Goal: Find specific page/section: Find specific page/section

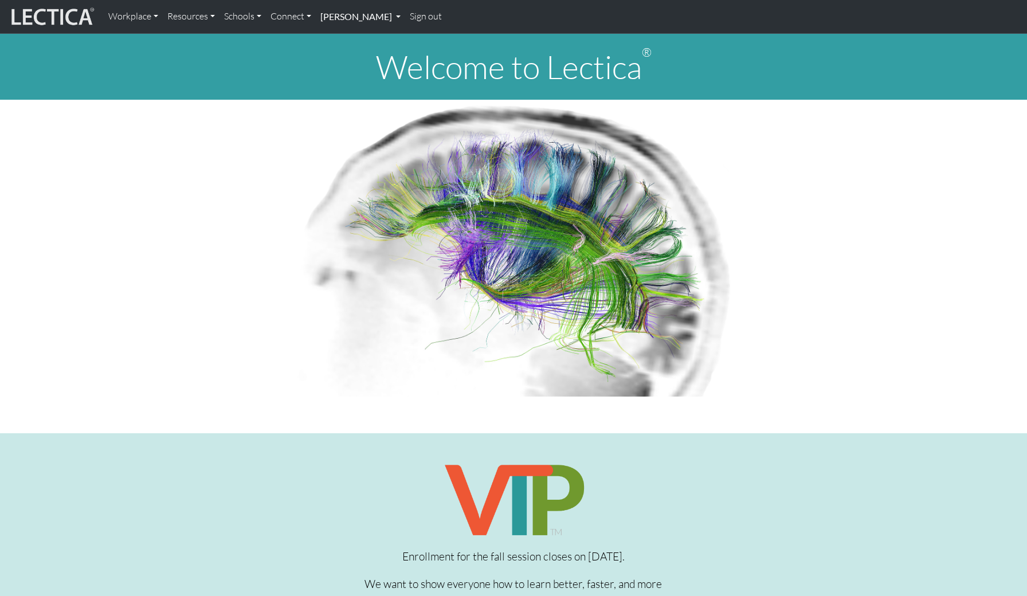
click at [359, 20] on link "[PERSON_NAME]" at bounding box center [360, 17] width 89 height 24
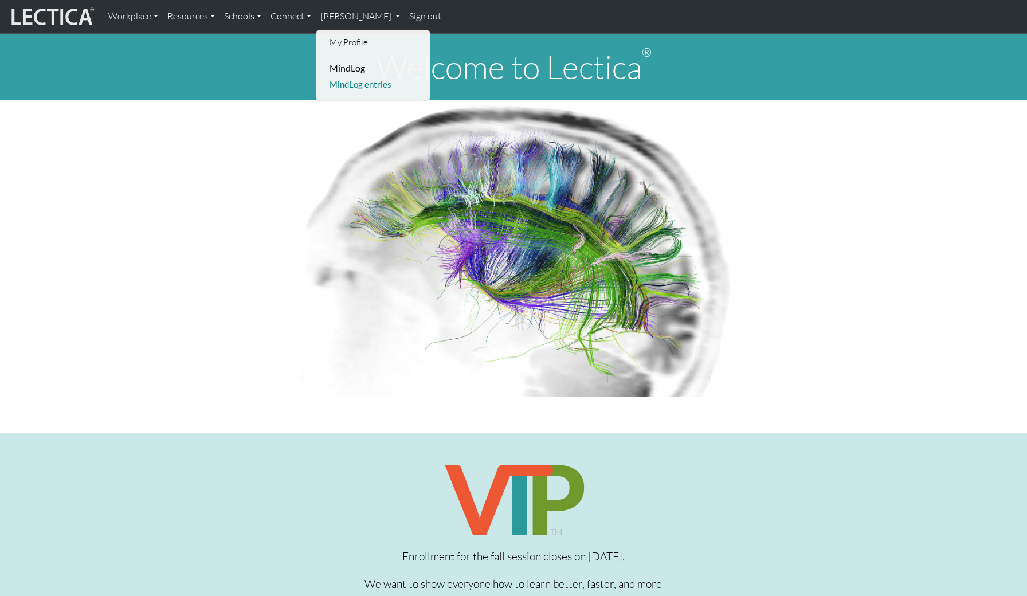
click at [360, 85] on link "MindLog entries" at bounding box center [374, 84] width 95 height 14
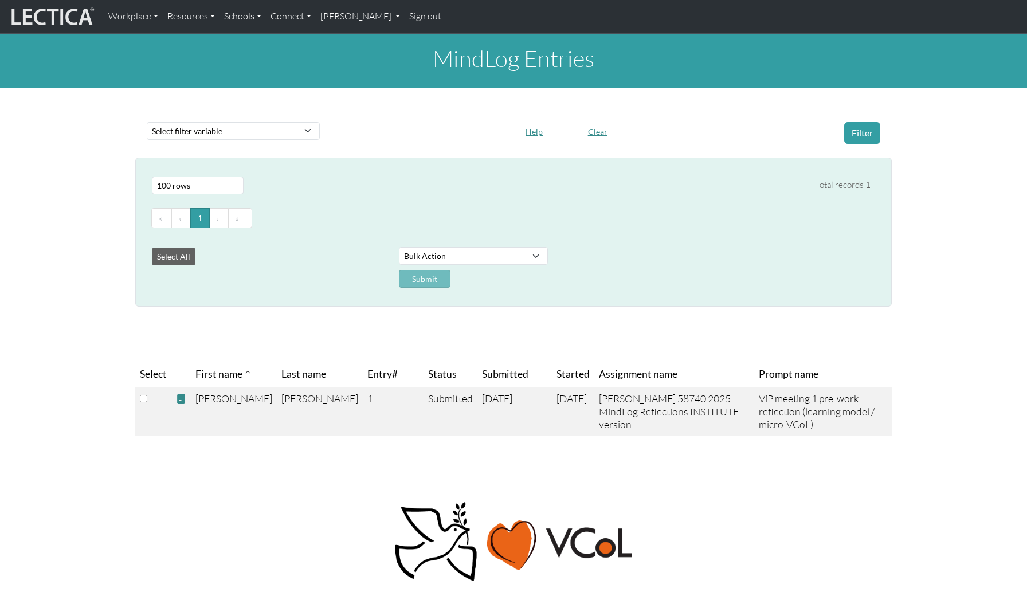
select select "100"
click at [182, 397] on span at bounding box center [181, 399] width 10 height 12
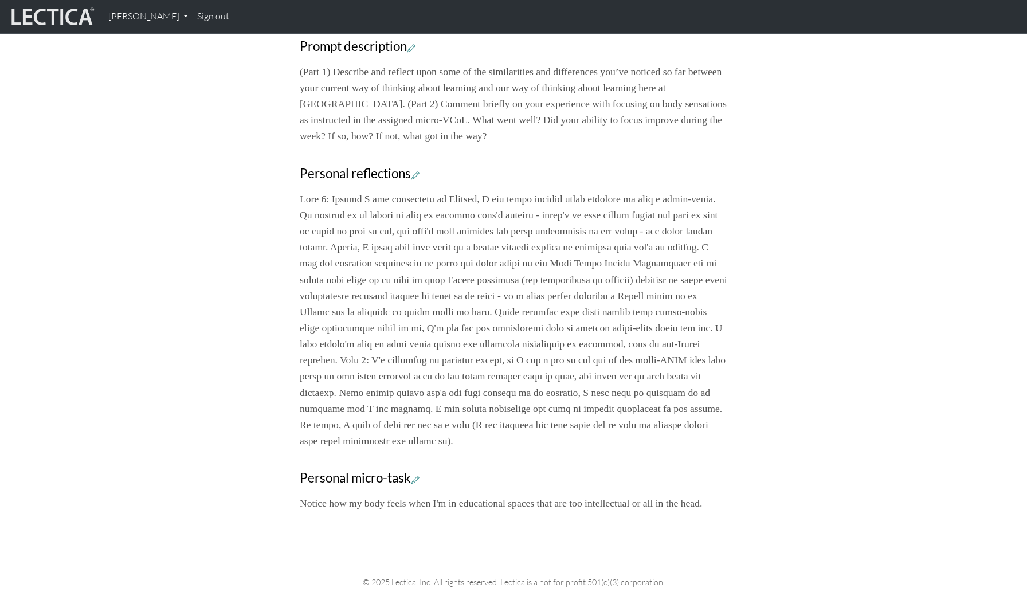
scroll to position [440, 0]
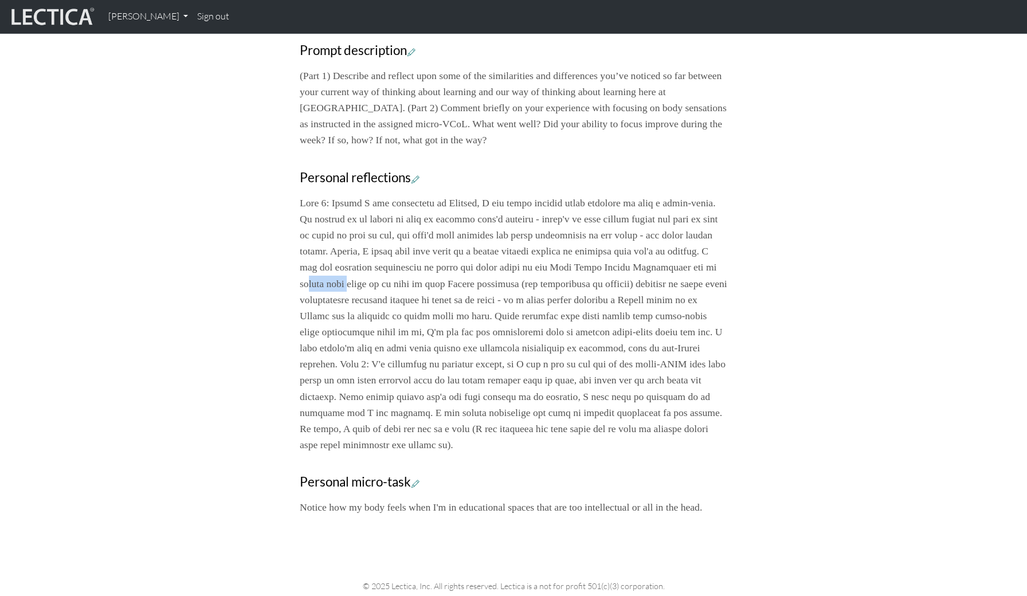
drag, startPoint x: 482, startPoint y: 279, endPoint x: 529, endPoint y: 280, distance: 47.0
click at [529, 280] on p at bounding box center [514, 324] width 428 height 258
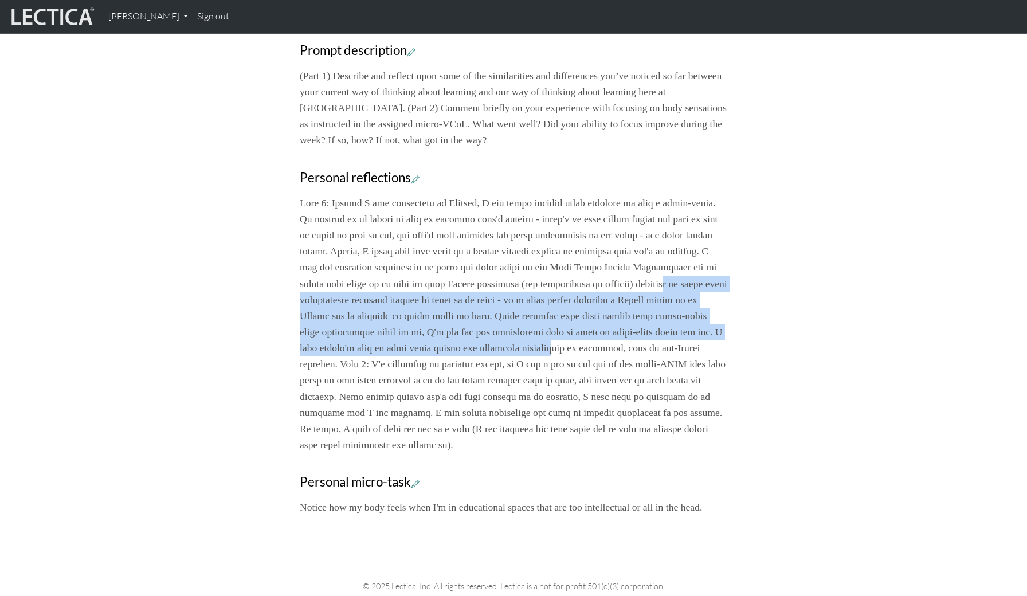
drag, startPoint x: 457, startPoint y: 296, endPoint x: 513, endPoint y: 357, distance: 82.8
click at [513, 357] on p at bounding box center [514, 324] width 428 height 258
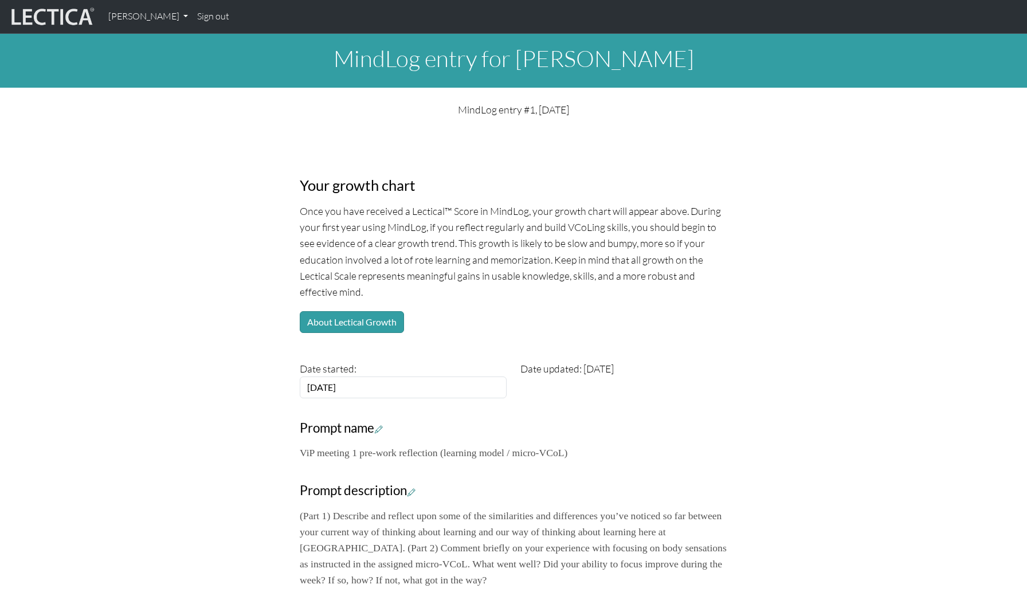
scroll to position [0, 0]
click at [64, 14] on img at bounding box center [52, 17] width 86 height 22
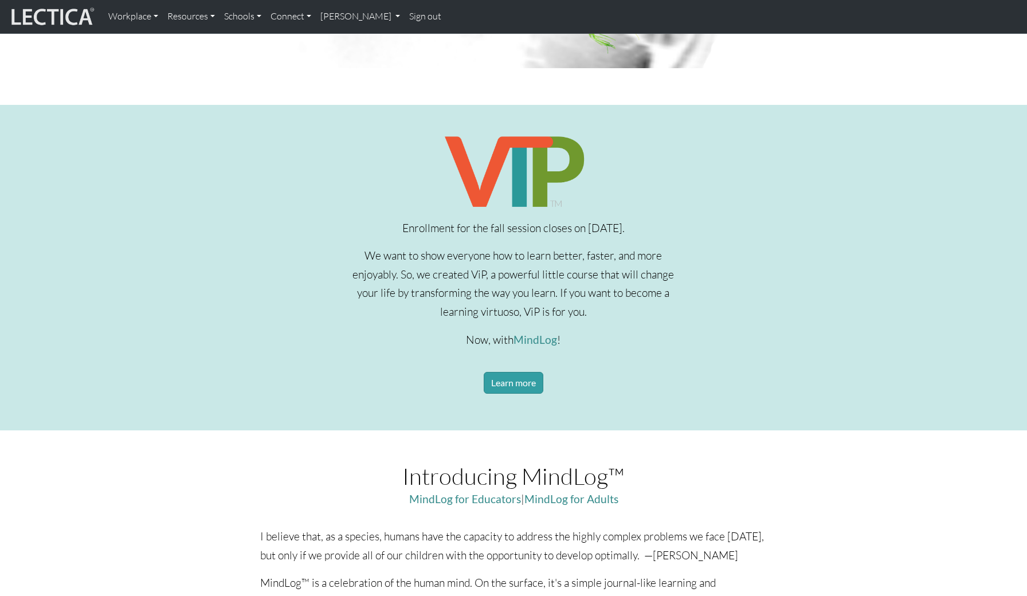
scroll to position [338, 0]
